Goal: Navigation & Orientation: Find specific page/section

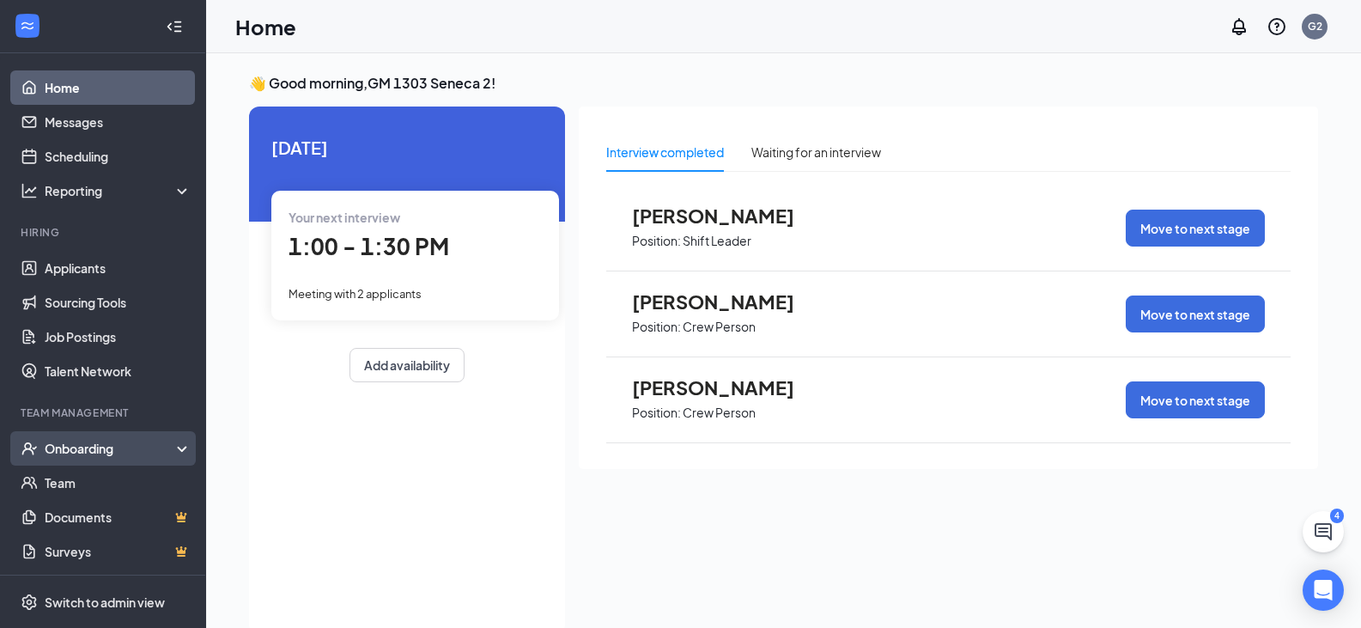
click at [58, 446] on div "Onboarding" at bounding box center [111, 448] width 132 height 17
click at [93, 484] on link "Overview" at bounding box center [118, 483] width 147 height 34
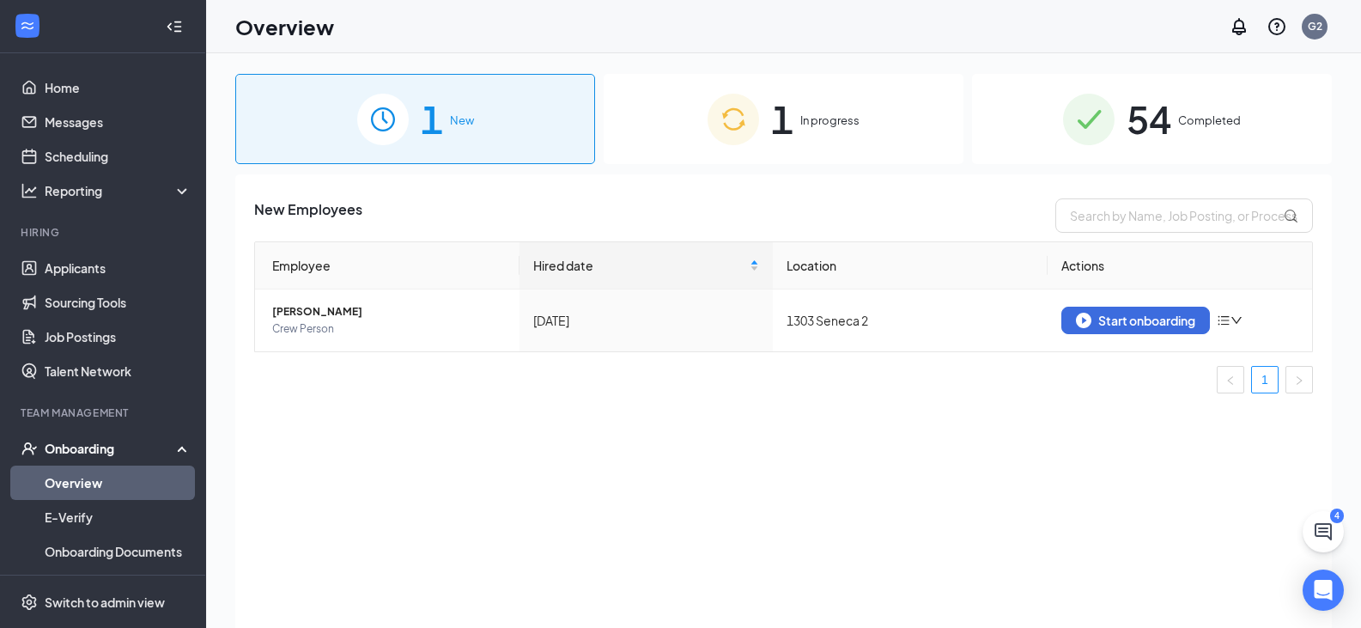
click at [842, 134] on div "1 In progress" at bounding box center [784, 119] width 360 height 90
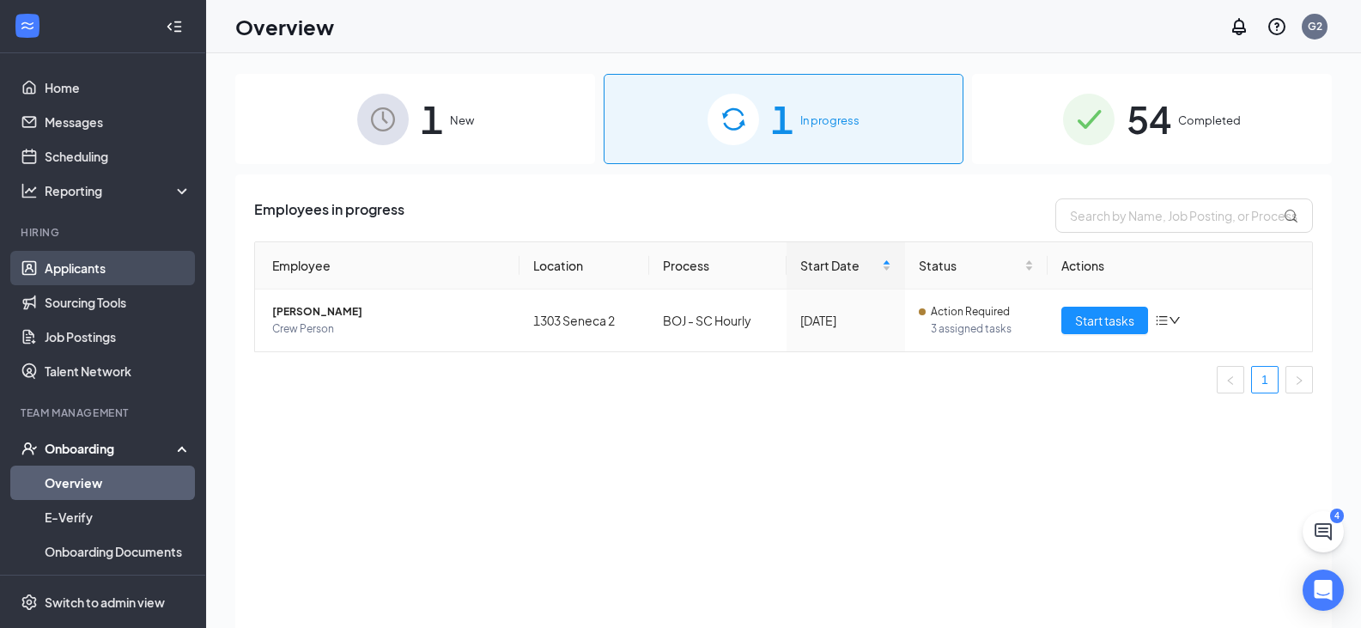
click at [86, 261] on link "Applicants" at bounding box center [118, 268] width 147 height 34
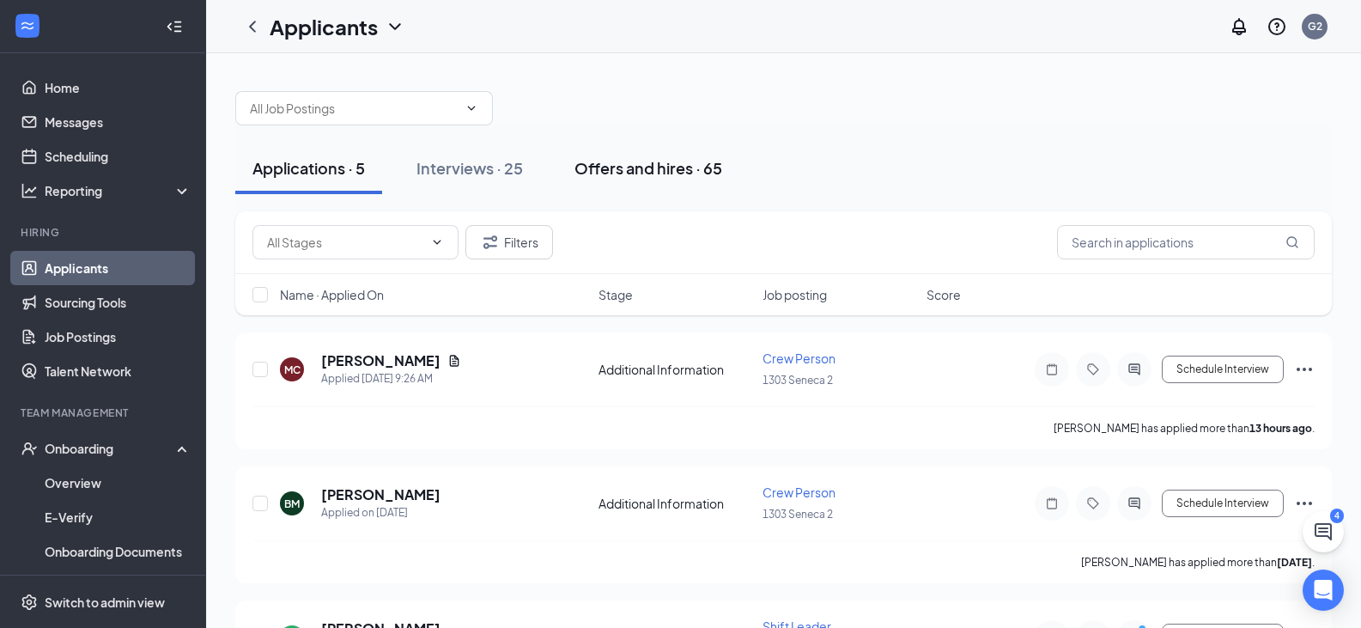
click at [650, 169] on div "Offers and hires · 65" at bounding box center [649, 167] width 148 height 21
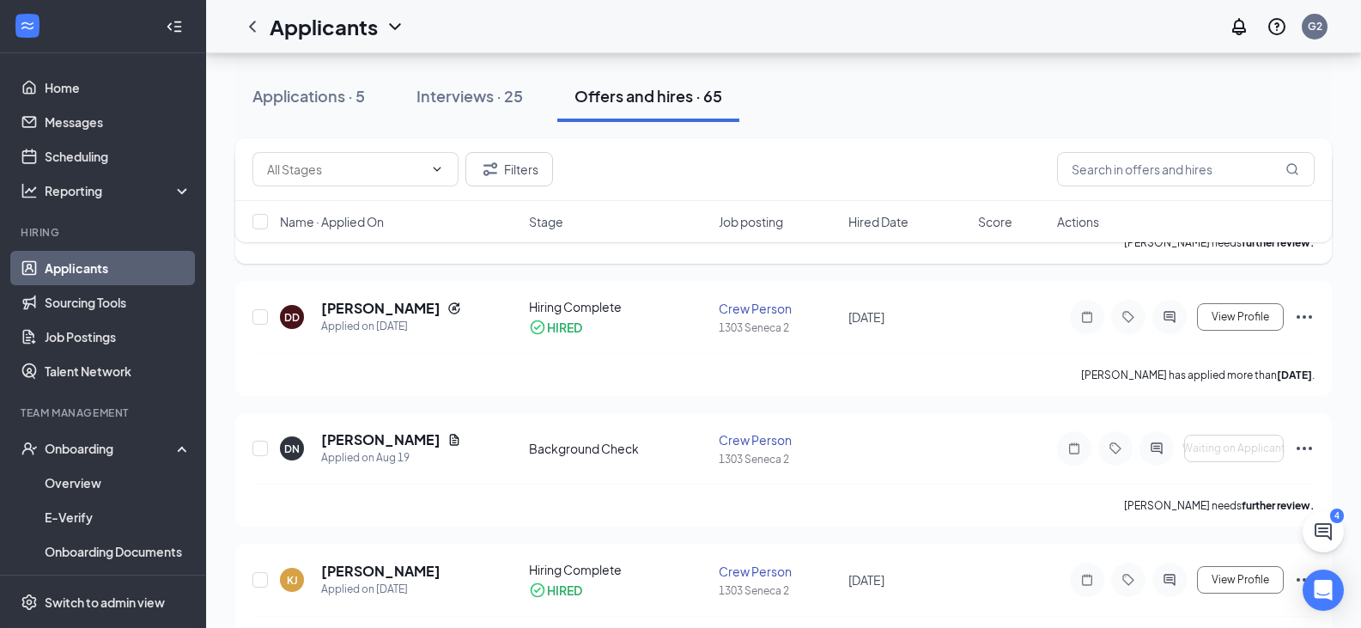
scroll to position [344, 0]
